Goal: Complete application form

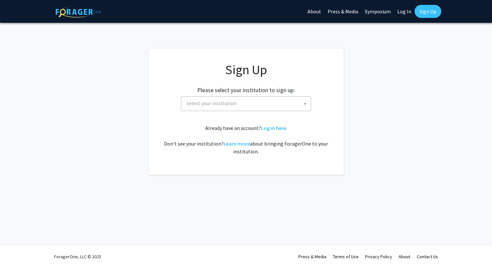
click at [248, 103] on span "Select your institution" at bounding box center [247, 103] width 127 height 13
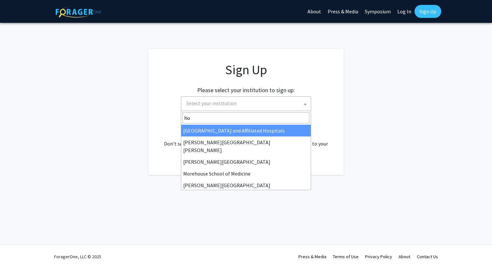
type input "h"
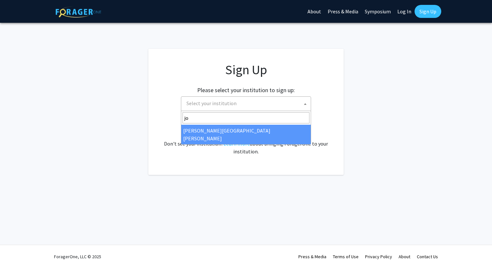
type input "joh"
select select "1"
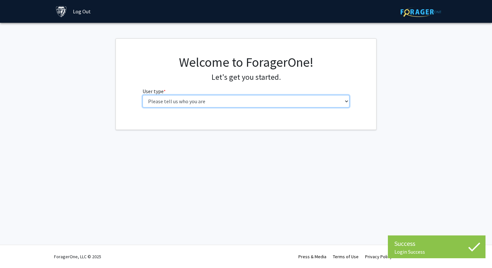
click at [271, 103] on select "Please tell us who you are Undergraduate Student Master's Student Doctoral Cand…" at bounding box center [246, 101] width 207 height 12
select select "2: masters"
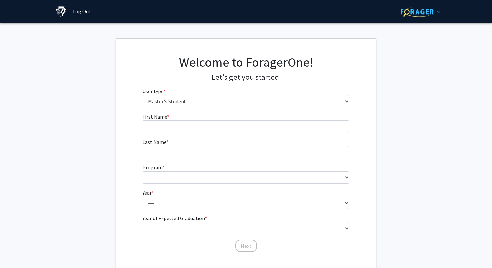
click at [265, 134] on form "First Name * required Last Name * required Program * required --- Anatomy Educa…" at bounding box center [246, 180] width 207 height 134
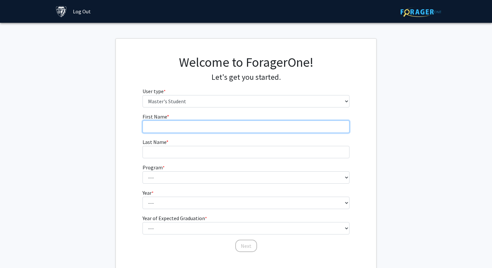
click at [265, 131] on input "First Name * required" at bounding box center [246, 126] width 207 height 12
type input "Yuhui"
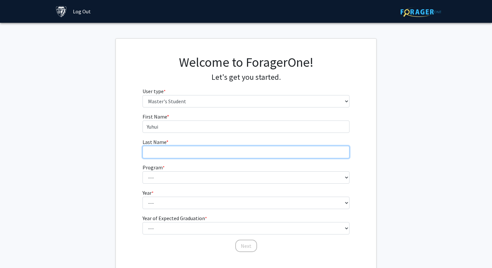
type input "[PERSON_NAME]"
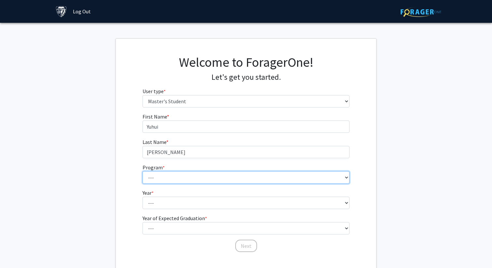
click at [189, 175] on select "--- Anatomy Education Applied and Computational Mathematics Applied Biomedical …" at bounding box center [246, 177] width 207 height 12
select select "93: 79"
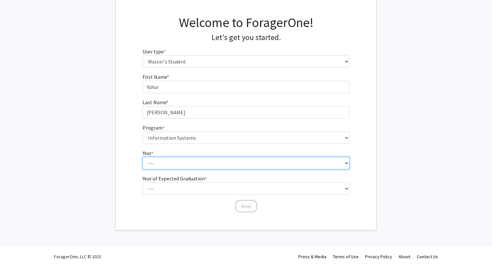
click at [175, 163] on select "--- First Year Second Year" at bounding box center [246, 163] width 207 height 12
select select "1: first_year"
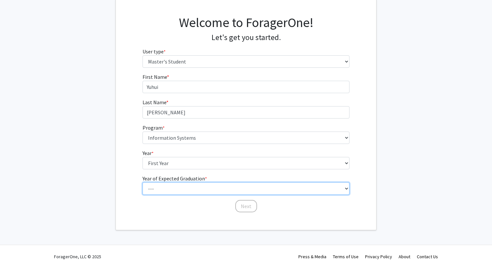
click at [173, 187] on select "--- 2025 2026 2027 2028 2029 2030 2031 2032 2033 2034" at bounding box center [246, 188] width 207 height 12
select select "2: 2026"
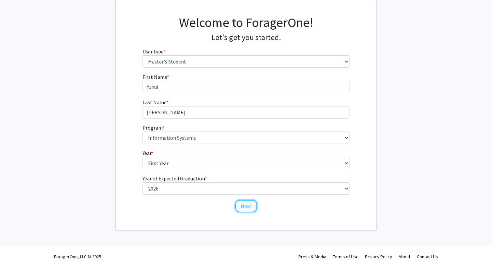
click at [247, 206] on button "Next" at bounding box center [246, 206] width 22 height 12
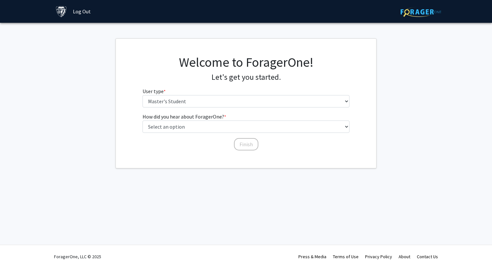
scroll to position [0, 0]
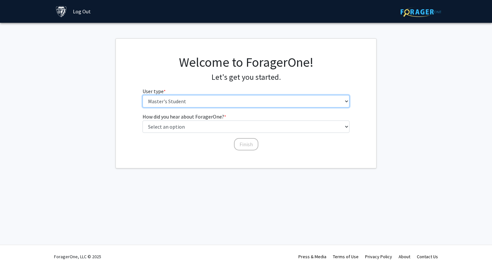
click at [206, 101] on select "Please tell us who you are Undergraduate Student Master's Student Doctoral Cand…" at bounding box center [246, 101] width 207 height 12
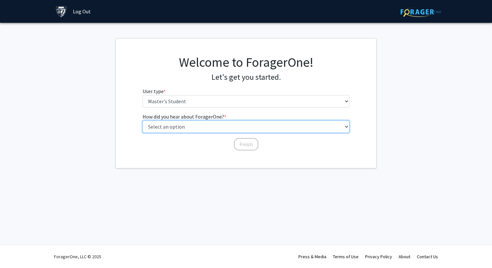
click at [194, 125] on select "Select an option Peer/student recommendation Faculty/staff recommendation Unive…" at bounding box center [246, 126] width 207 height 12
select select "3: university_website"
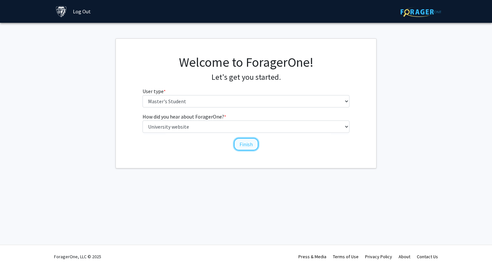
click at [243, 143] on button "Finish" at bounding box center [246, 144] width 24 height 12
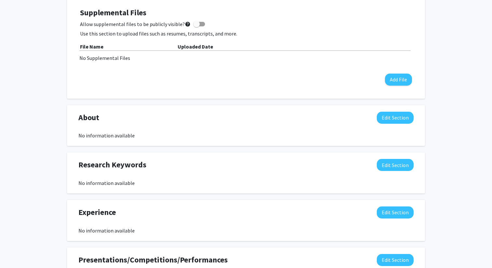
scroll to position [202, 0]
